Goal: Task Accomplishment & Management: Manage account settings

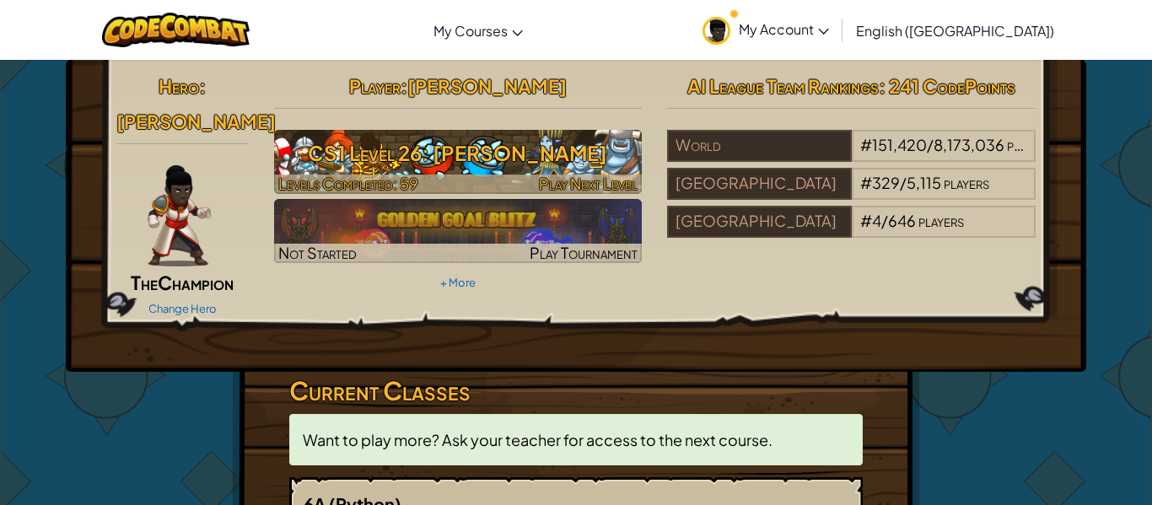
click at [607, 182] on span "Play Next Level" at bounding box center [588, 183] width 99 height 19
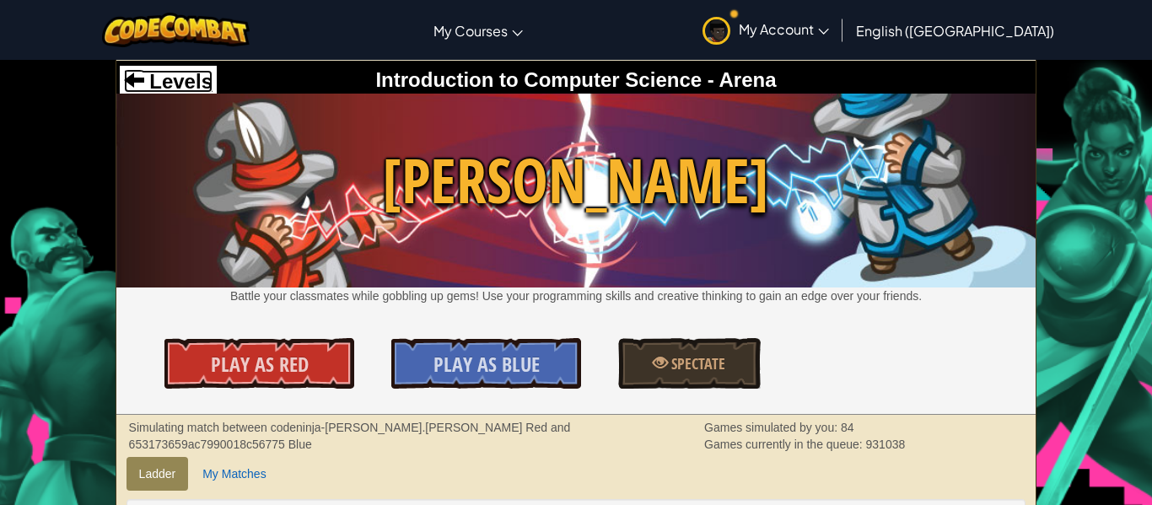
click at [159, 74] on span "Levels" at bounding box center [178, 81] width 68 height 23
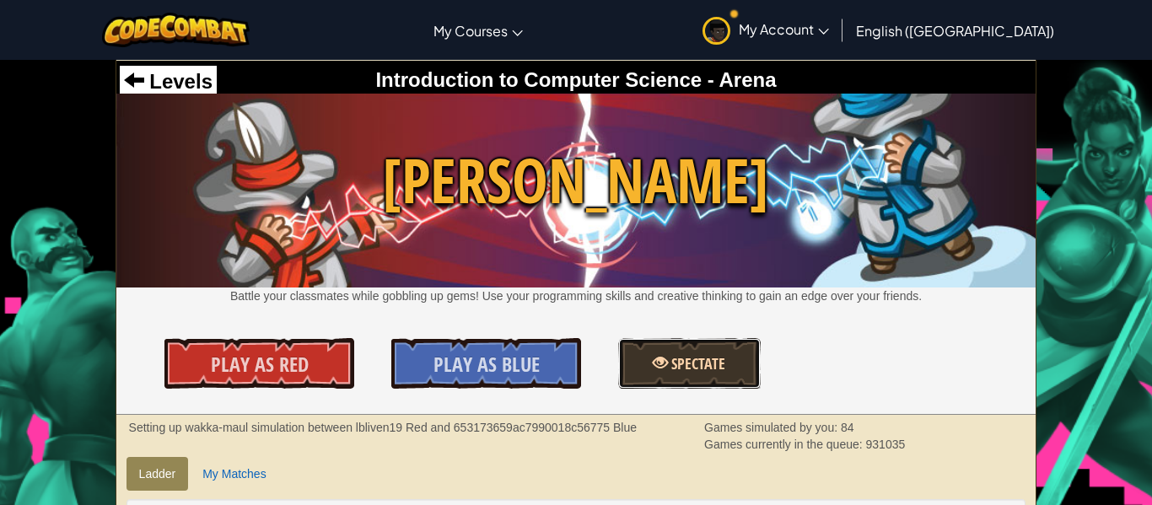
click at [704, 357] on span "Spectate" at bounding box center [696, 363] width 57 height 21
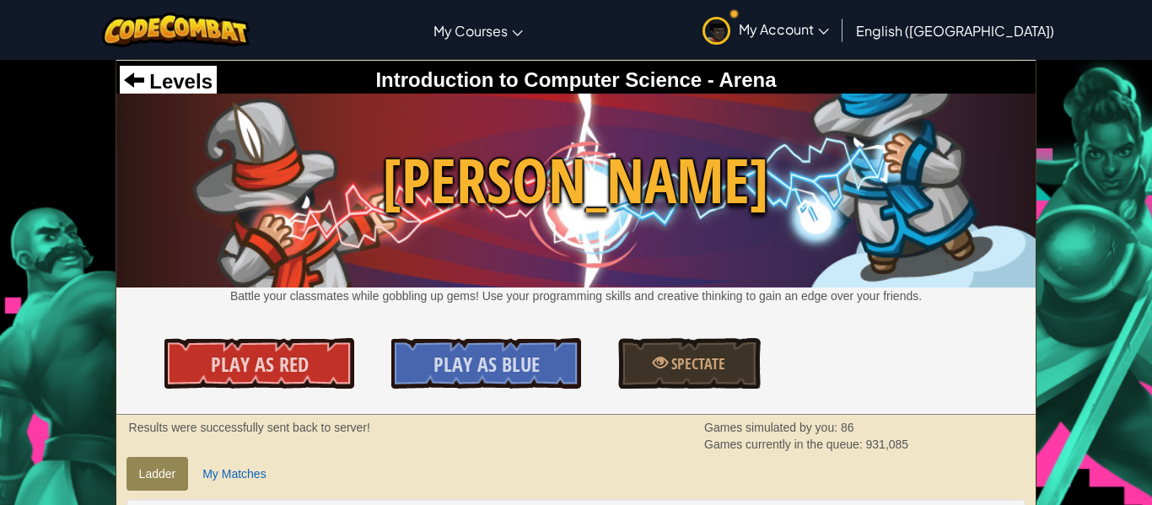
click at [206, 67] on div "Levels" at bounding box center [168, 82] width 97 height 32
click at [200, 77] on span "Levels" at bounding box center [178, 81] width 68 height 23
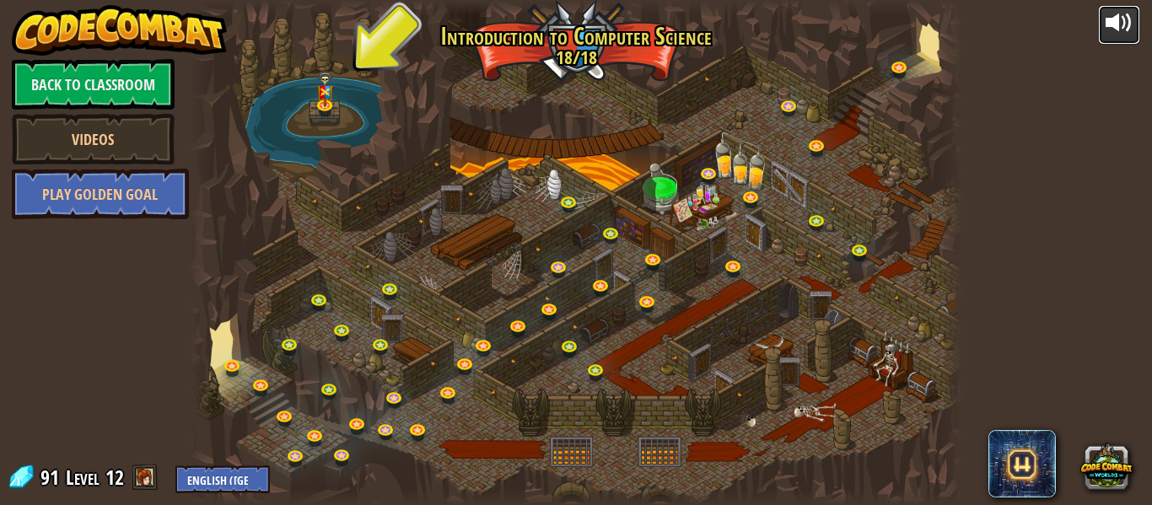
click at [1132, 19] on div at bounding box center [1119, 22] width 27 height 27
click at [135, 207] on link "Play Golden Goal" at bounding box center [100, 194] width 177 height 51
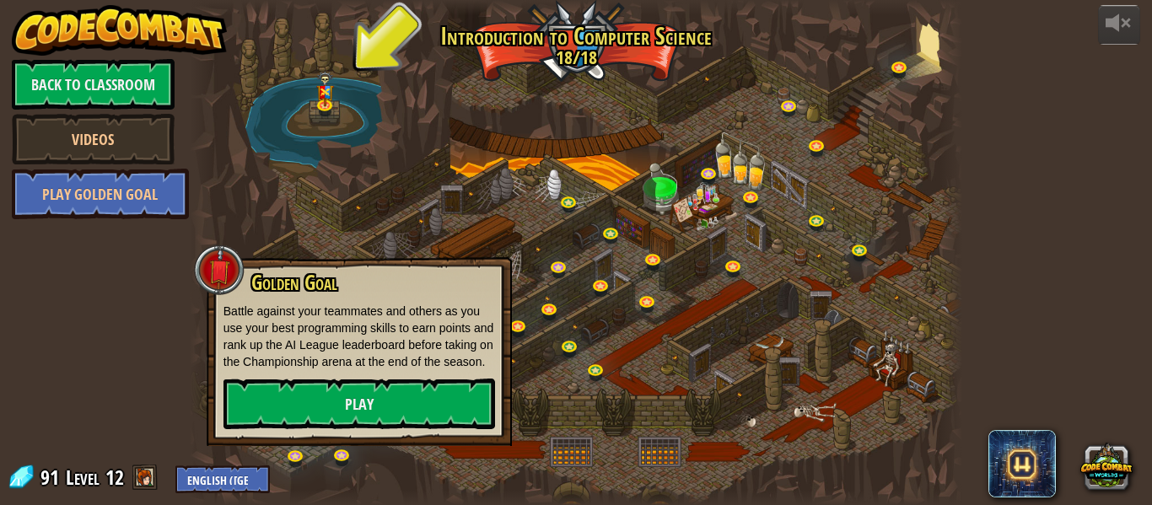
click at [492, 117] on div at bounding box center [576, 252] width 773 height 505
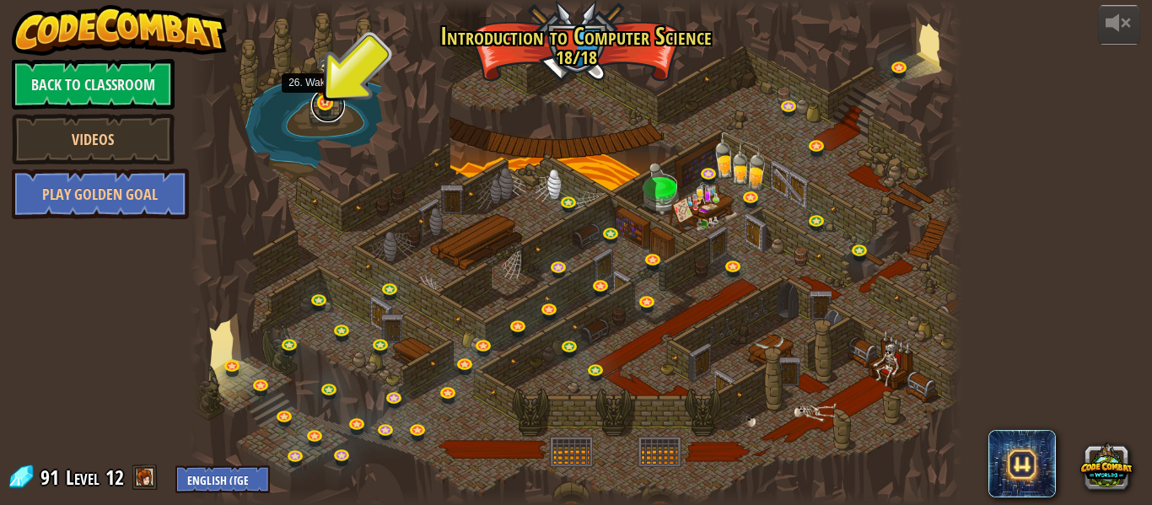
click at [336, 104] on link at bounding box center [328, 106] width 34 height 34
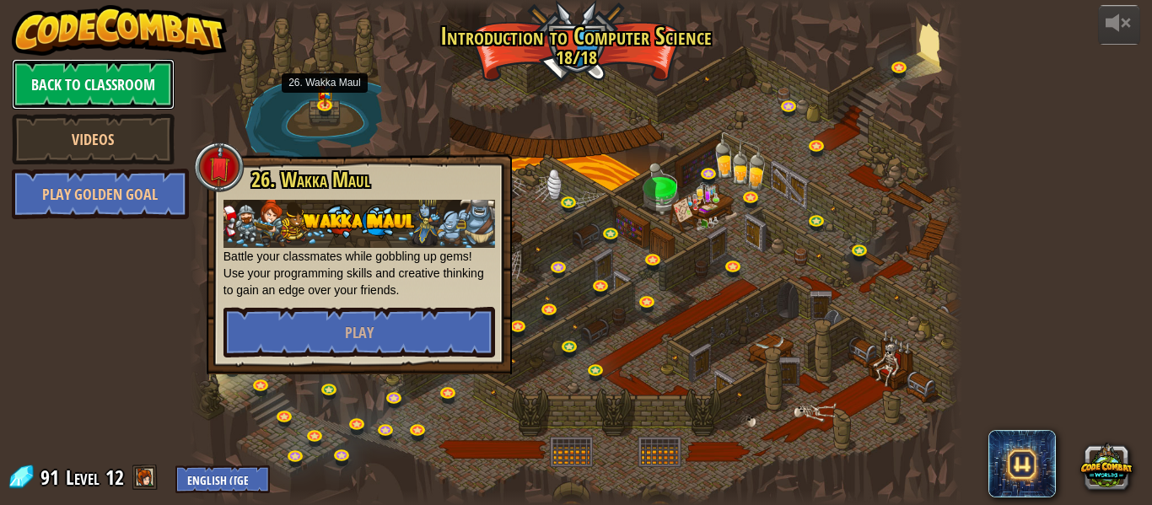
click at [116, 105] on link "Back to Classroom" at bounding box center [93, 84] width 163 height 51
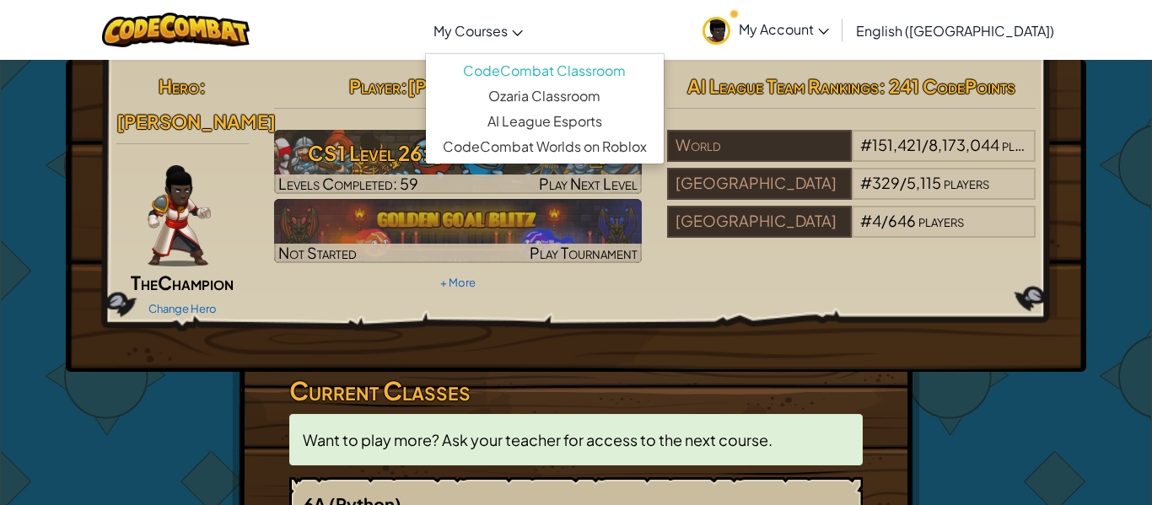
click at [531, 13] on link "My Courses" at bounding box center [478, 31] width 106 height 46
click at [956, 365] on div "Hero : Ida The Champion Change Hero Player : Caiden Hestle CS1 Level 26: Wakka …" at bounding box center [576, 495] width 987 height 870
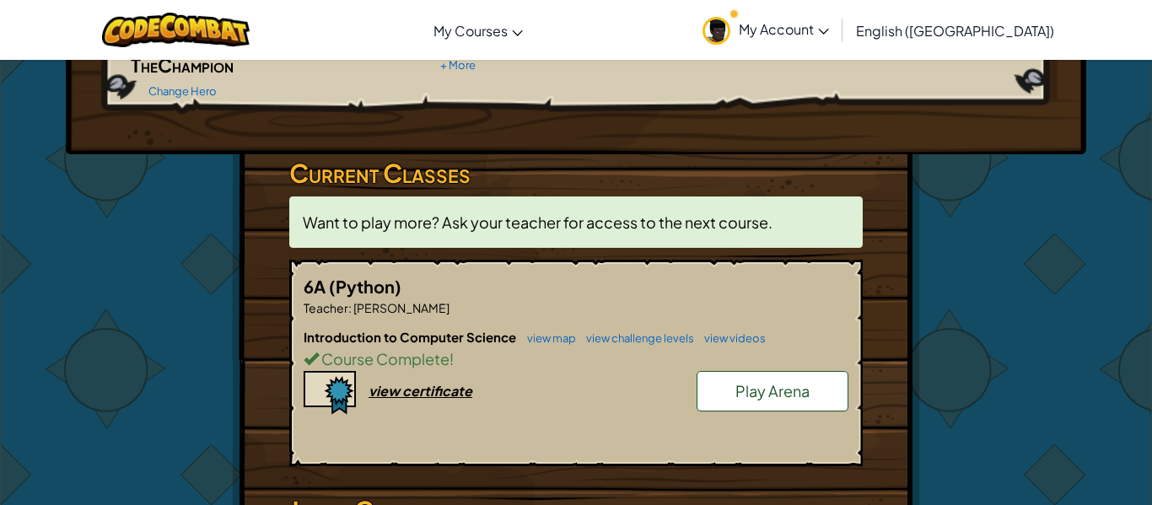
scroll to position [223, 0]
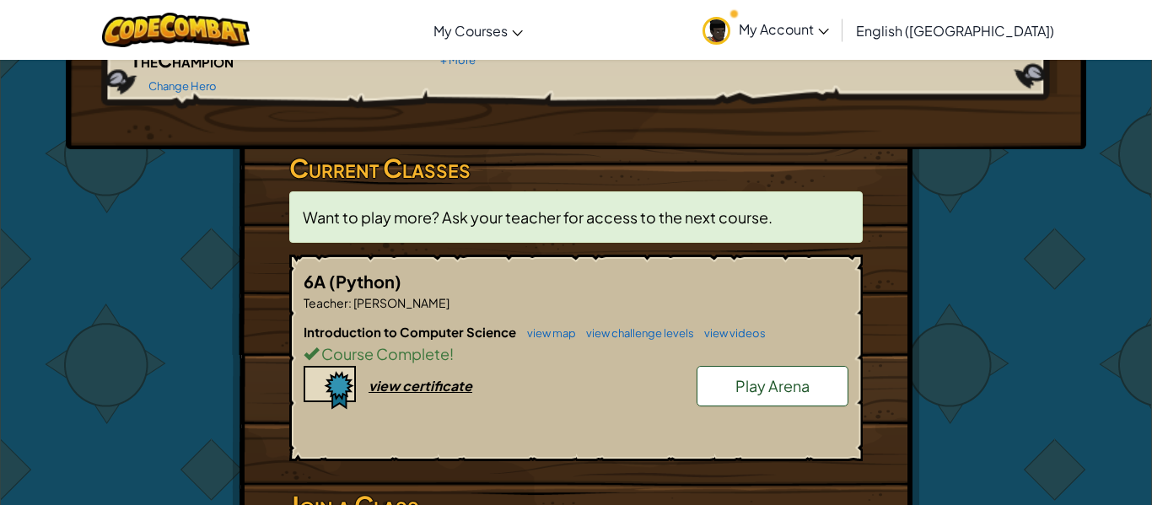
click at [647, 208] on span "Want to play more? Ask your teacher for access to the next course." at bounding box center [538, 217] width 470 height 19
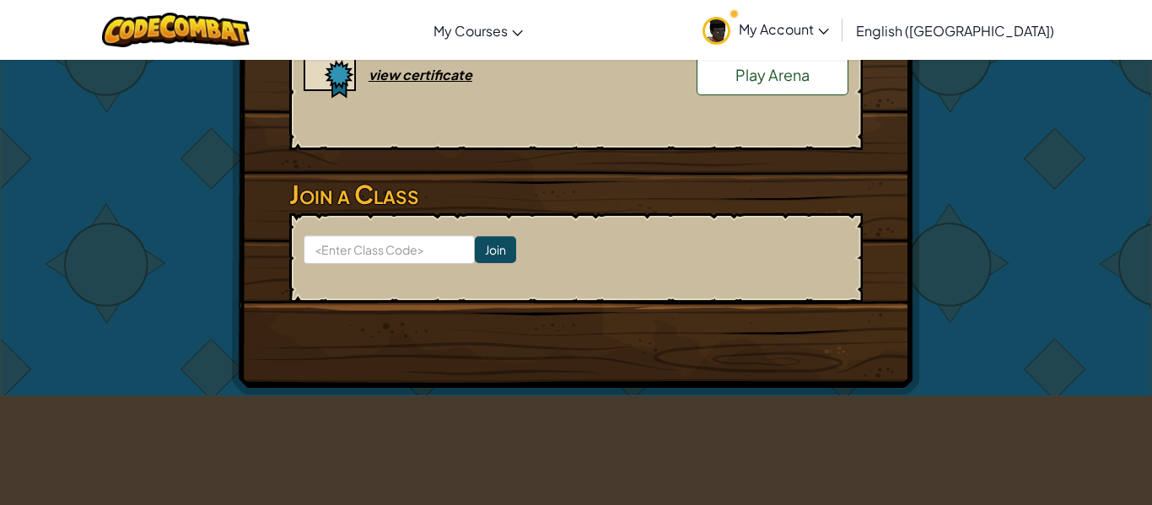
scroll to position [537, 0]
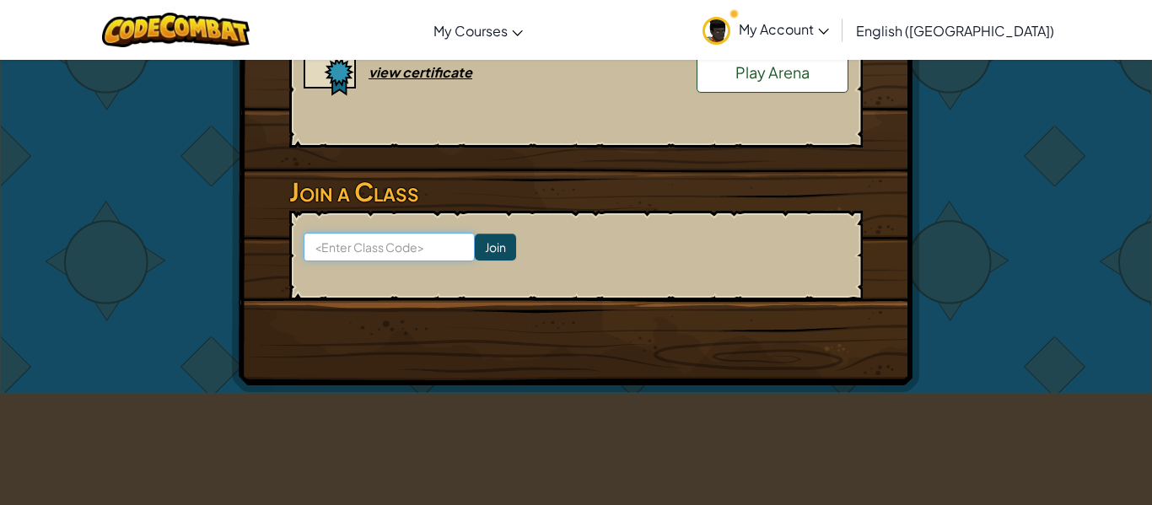
click at [432, 233] on input at bounding box center [389, 247] width 171 height 29
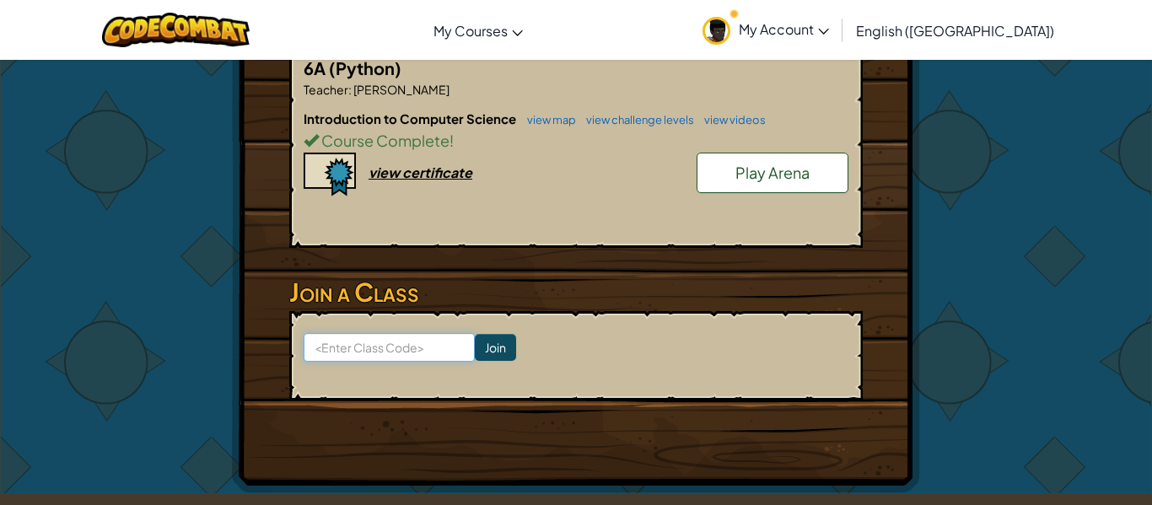
scroll to position [408, 0]
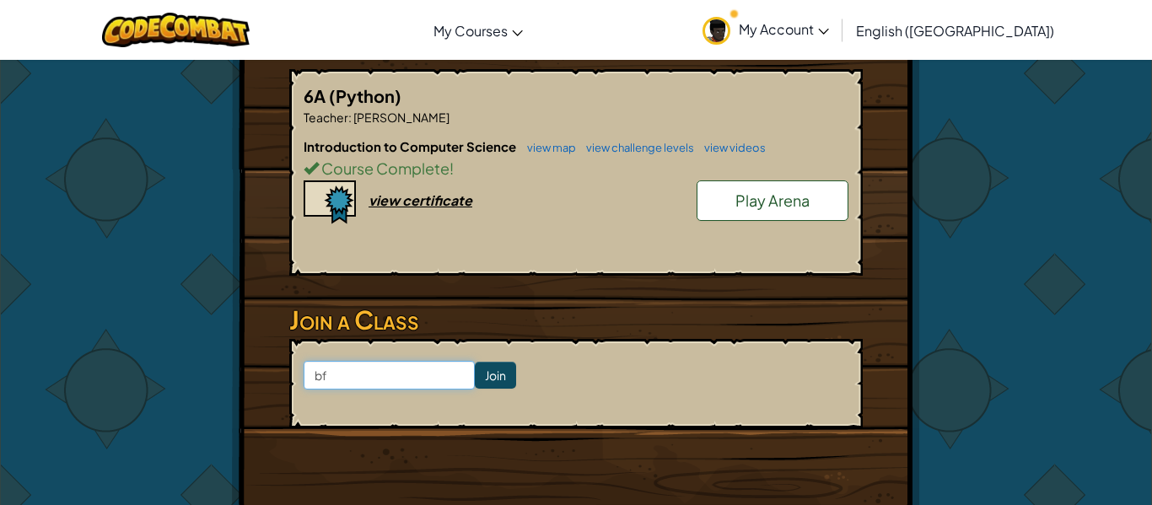
type input "bfb"
click input "Join" at bounding box center [495, 375] width 41 height 27
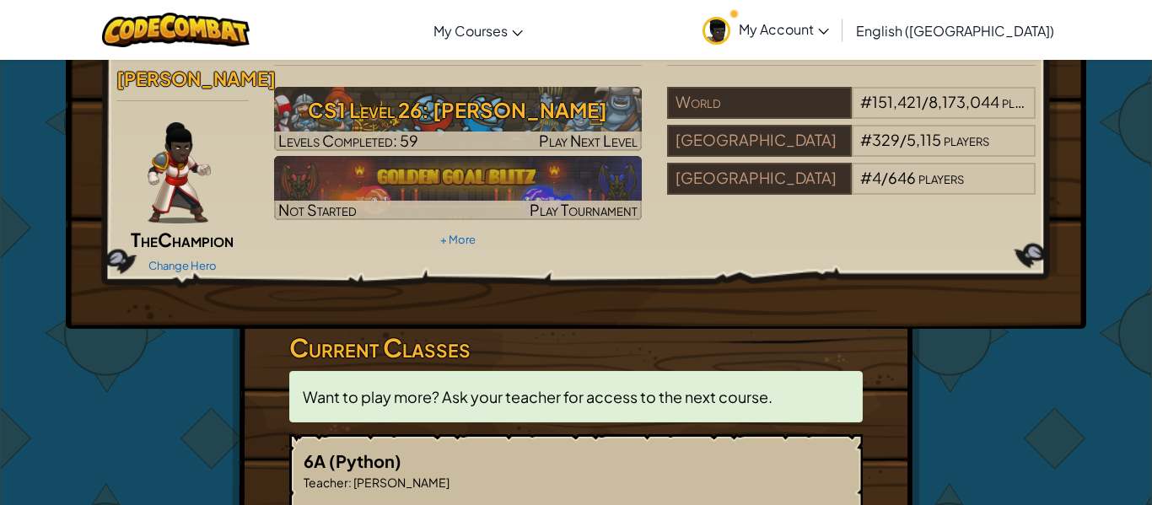
scroll to position [0, 0]
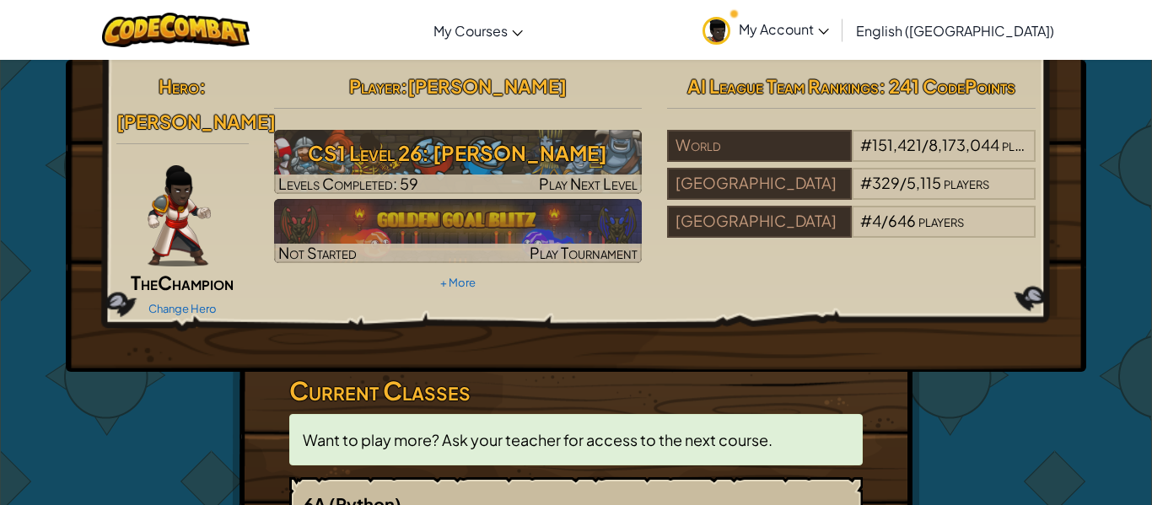
click at [838, 40] on link "My Account" at bounding box center [765, 29] width 143 height 53
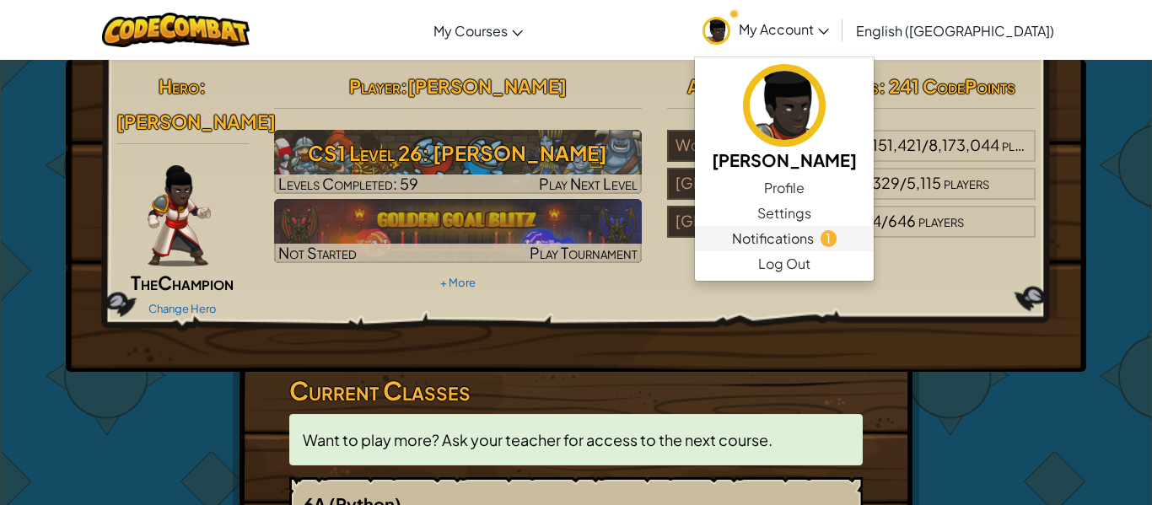
click at [814, 241] on span "Notifications" at bounding box center [773, 239] width 82 height 20
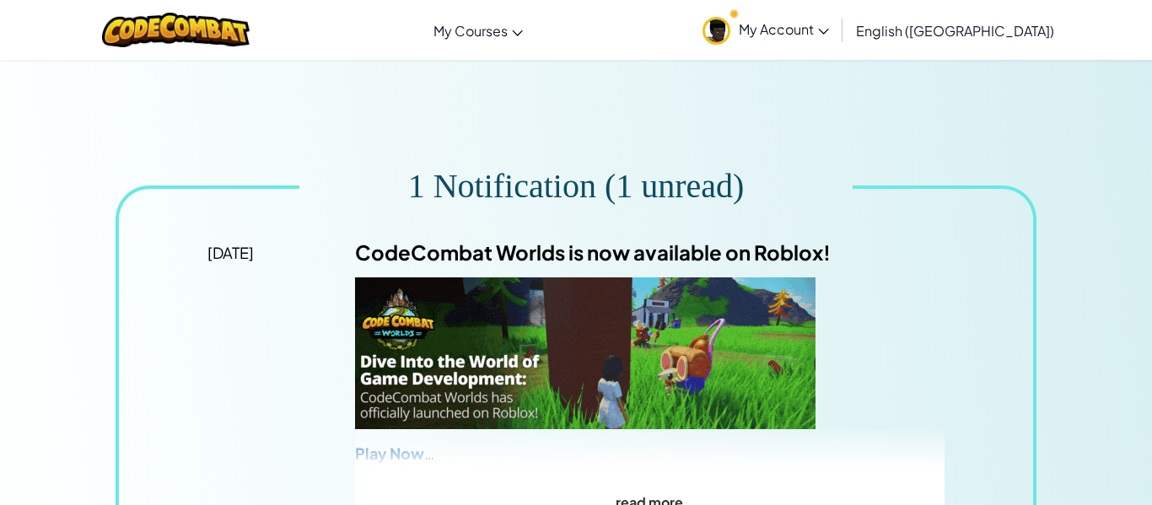
click at [829, 25] on span "My Account" at bounding box center [784, 29] width 90 height 18
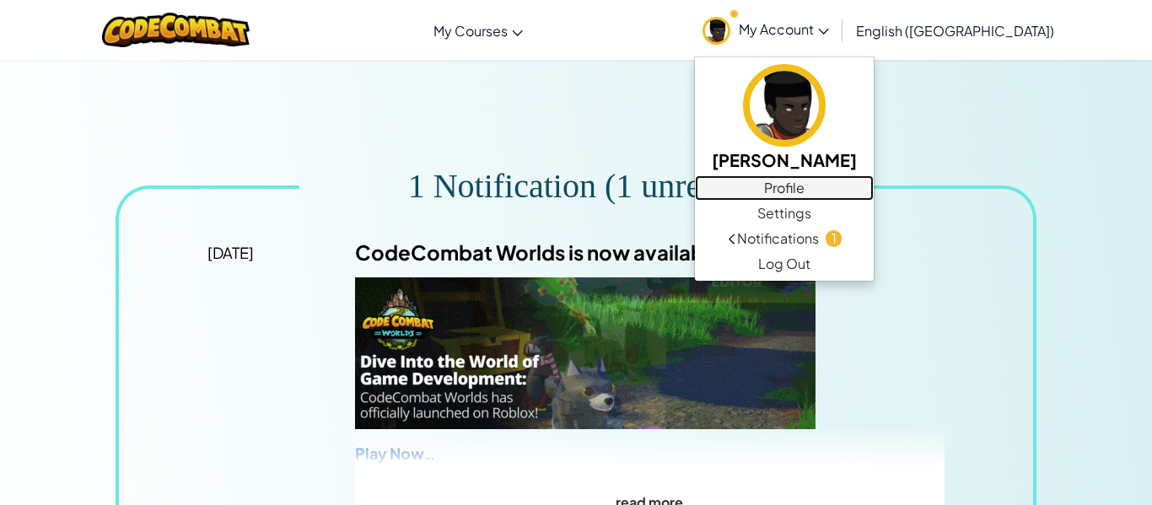
click at [874, 193] on link "Profile" at bounding box center [784, 187] width 179 height 25
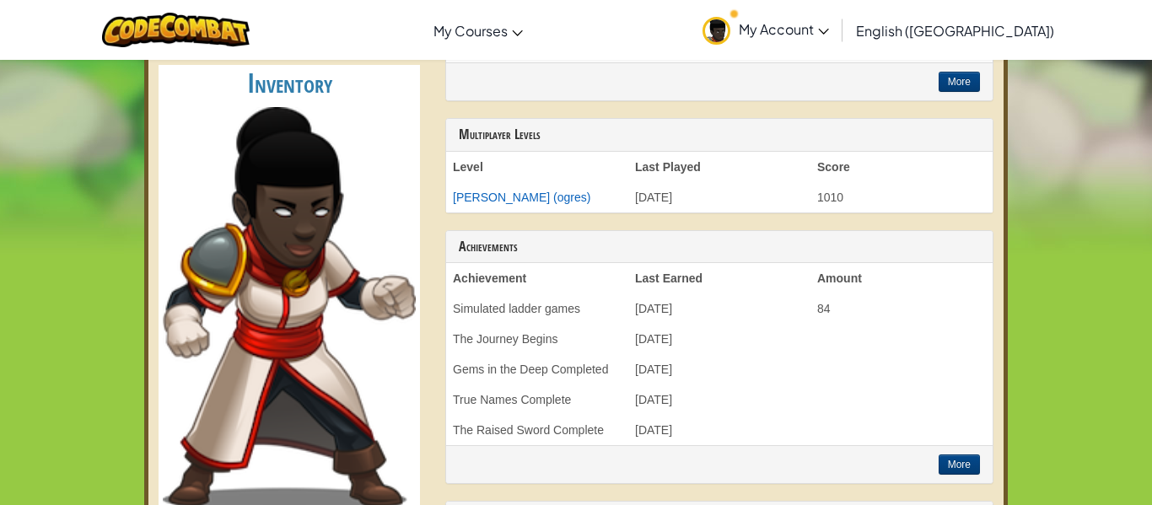
scroll to position [50, 0]
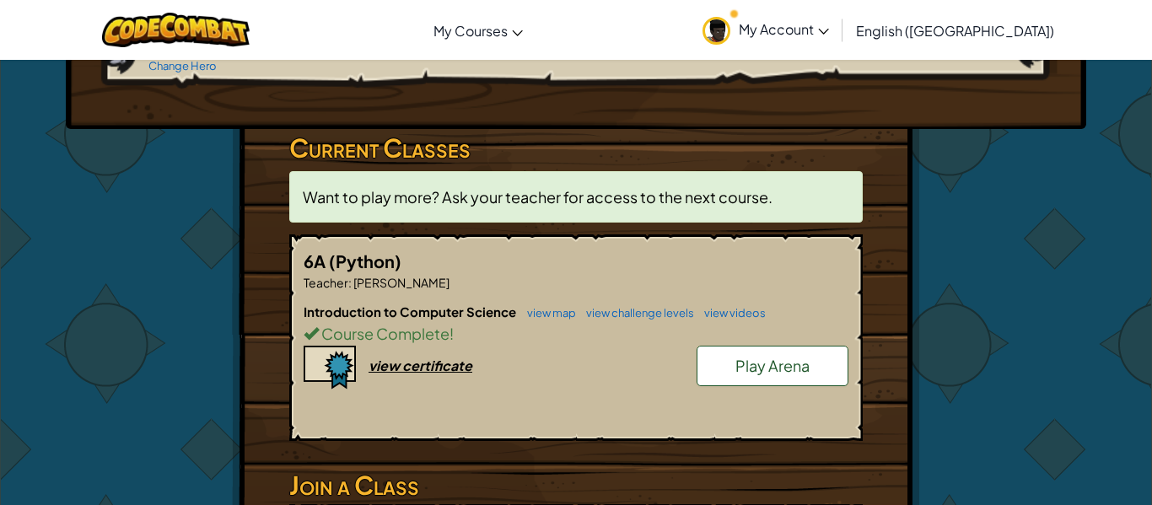
scroll to position [244, 0]
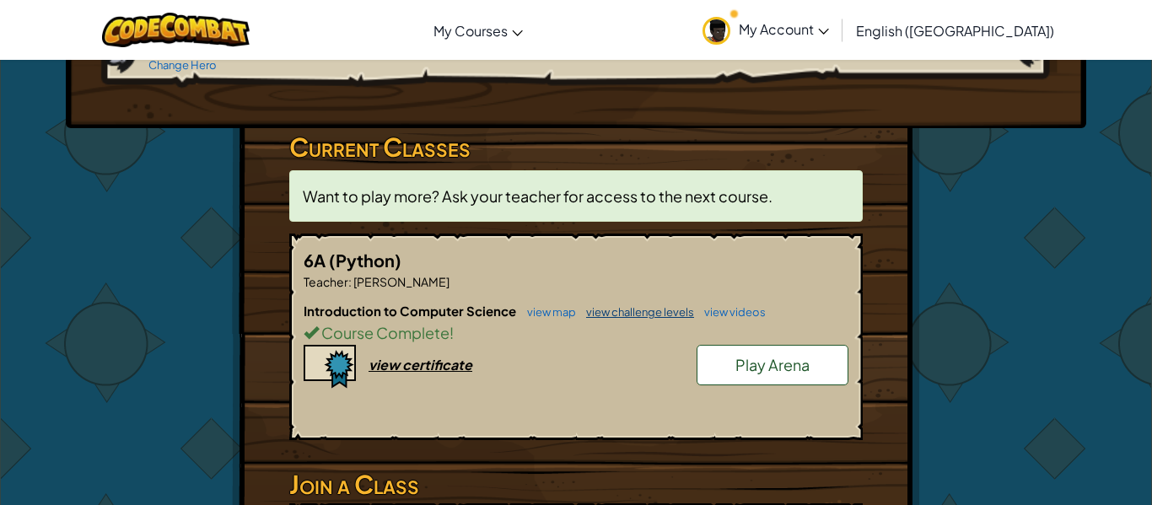
click at [670, 305] on link "view challenge levels" at bounding box center [636, 311] width 116 height 13
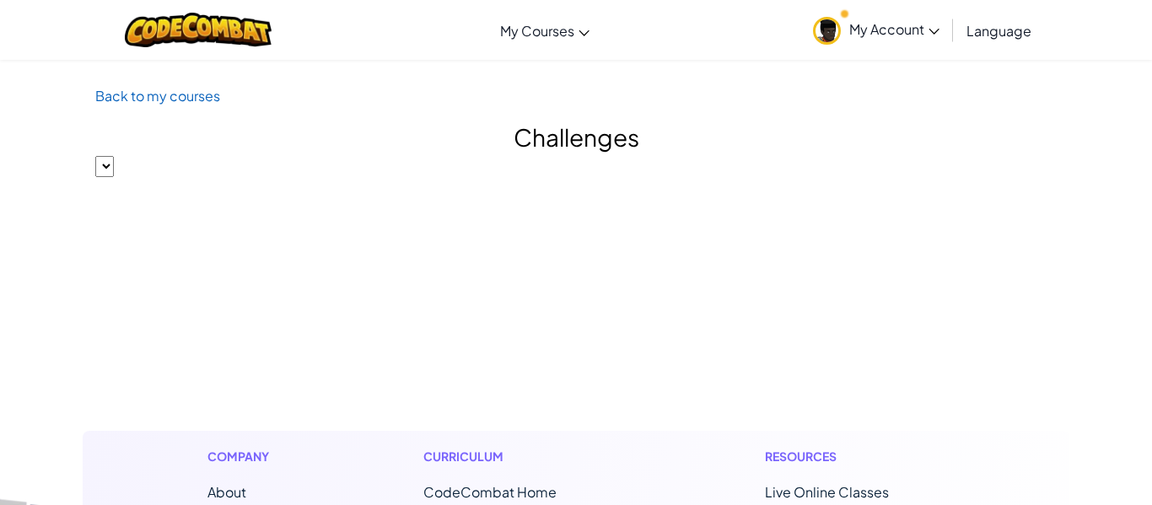
select select "560f1a9f22961295f9427742"
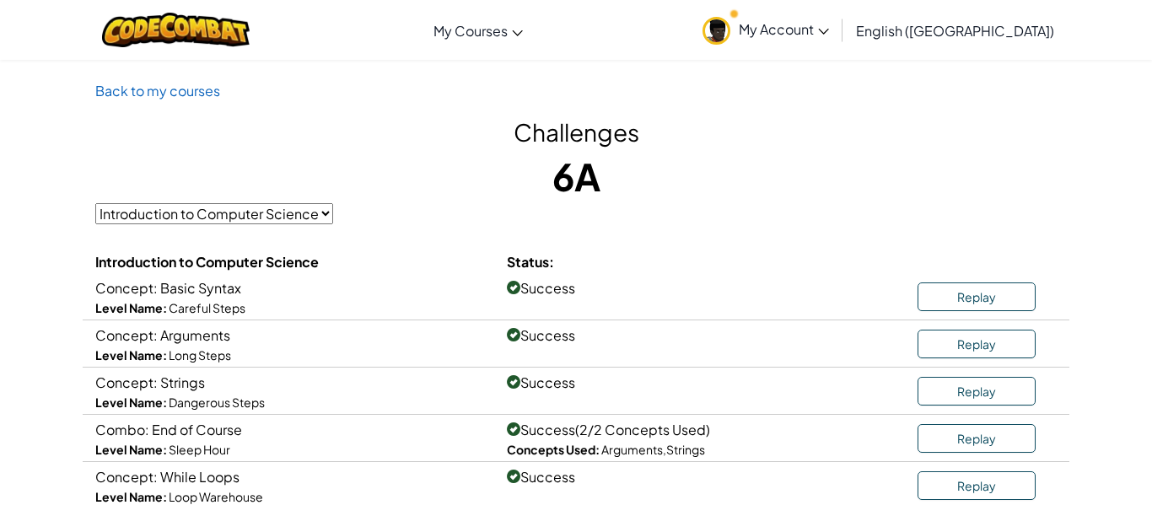
scroll to position [7, 0]
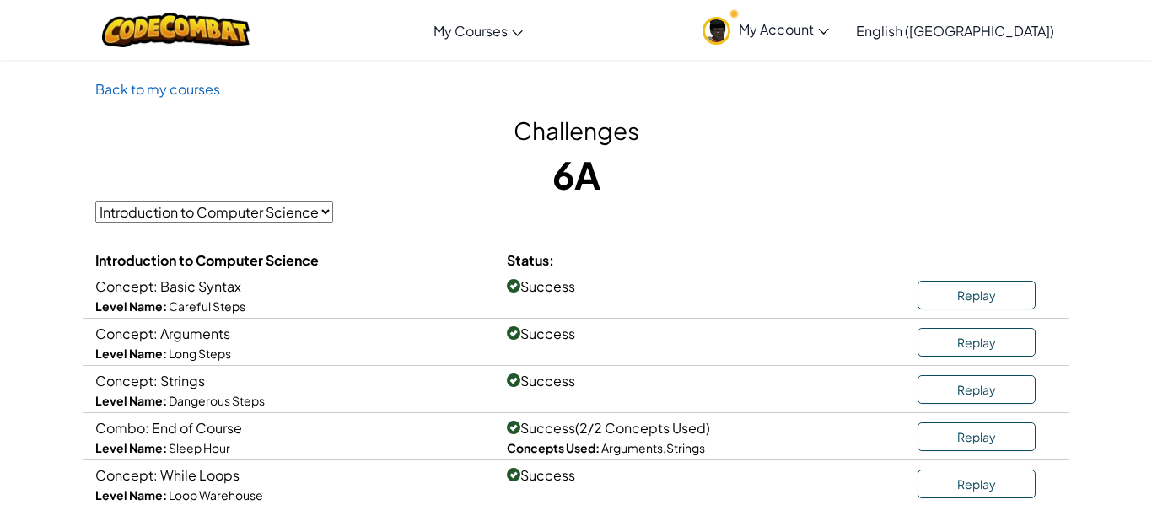
click at [309, 209] on select "Introduction to Computer Science" at bounding box center [214, 212] width 238 height 21
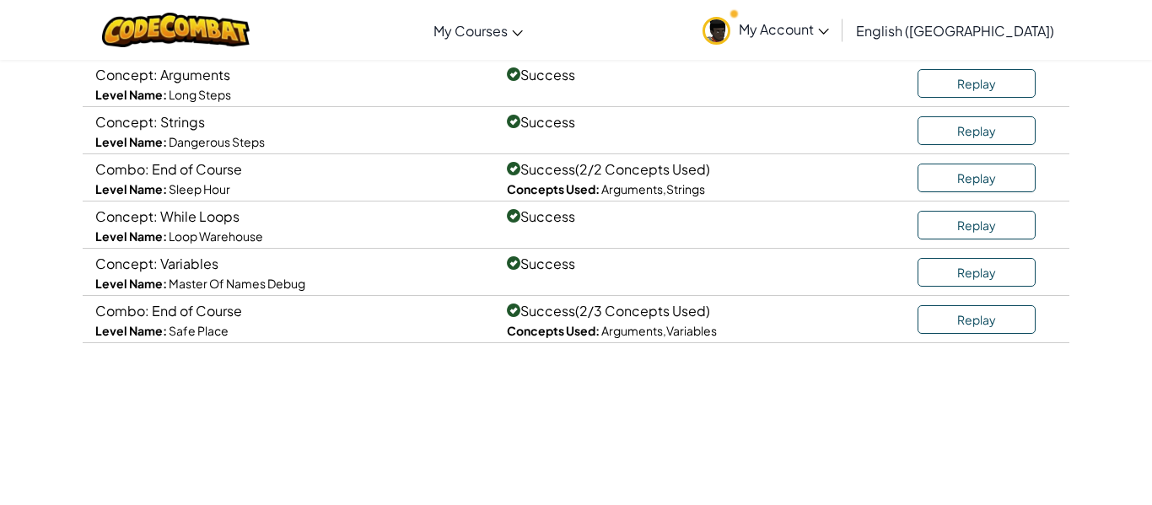
scroll to position [0, 0]
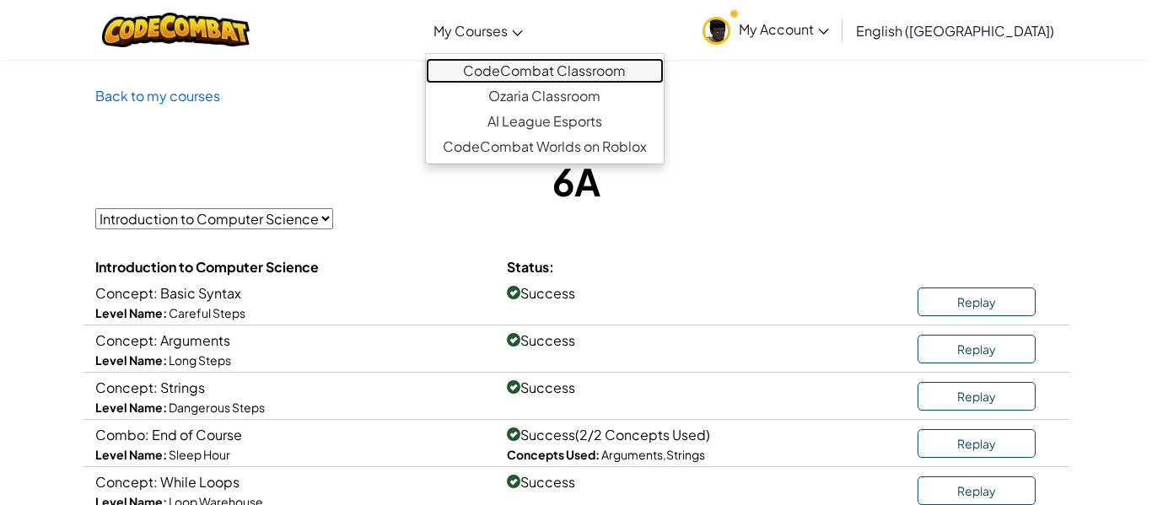
click at [585, 70] on link "CodeCombat Classroom" at bounding box center [545, 70] width 238 height 25
